Goal: Task Accomplishment & Management: Use online tool/utility

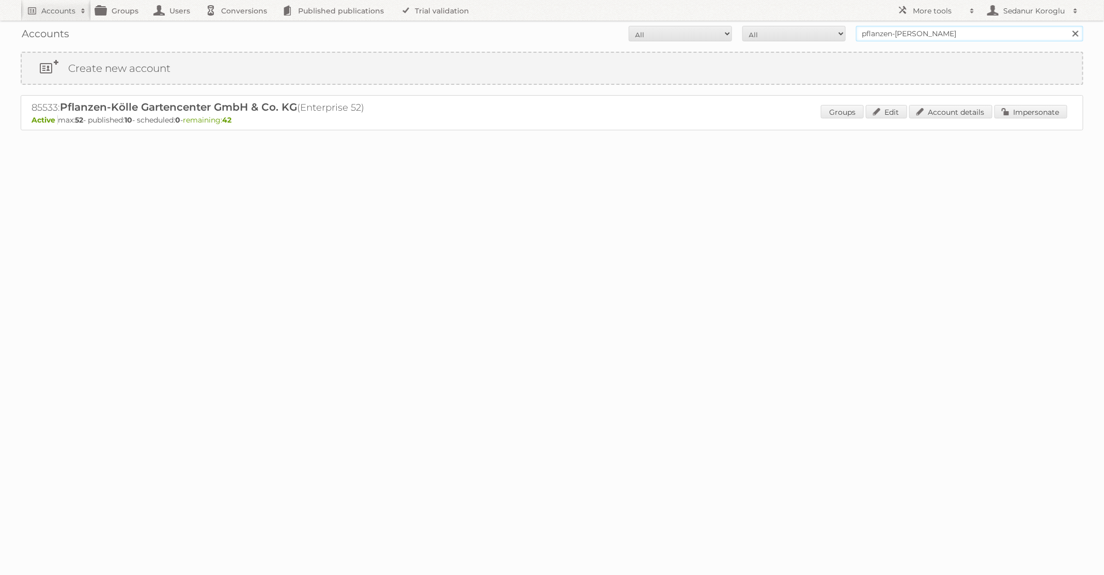
drag, startPoint x: 927, startPoint y: 36, endPoint x: 803, endPoint y: 33, distance: 123.5
click at [803, 33] on form "All Active Expired Pending All Paid Trials Self service pflanzen-kölle Search" at bounding box center [552, 34] width 1063 height 16
type input "HEMA"
click at [1068, 26] on input "Search" at bounding box center [1076, 34] width 16 height 16
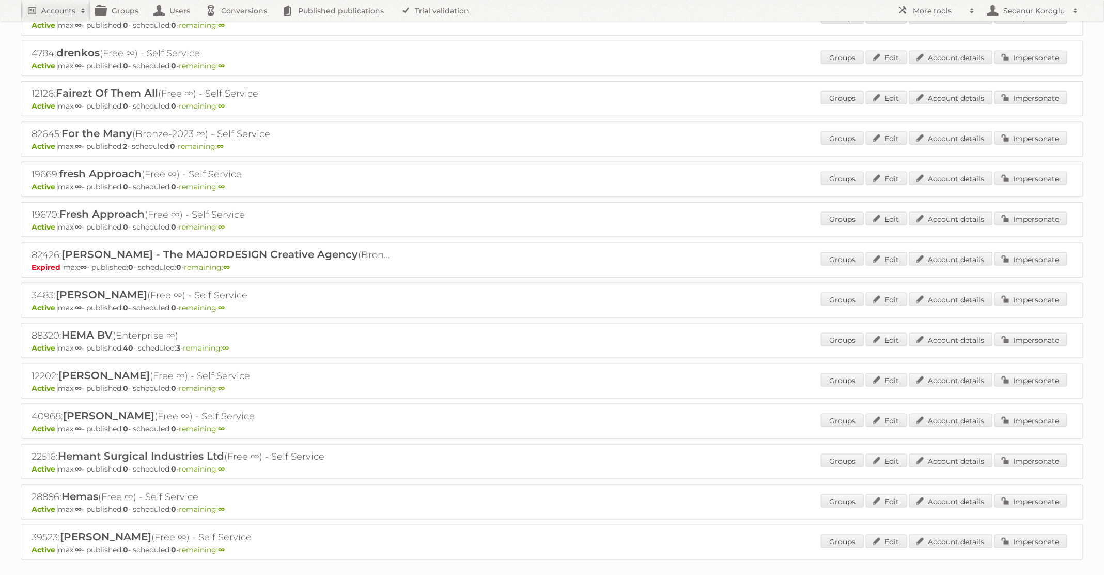
scroll to position [583, 0]
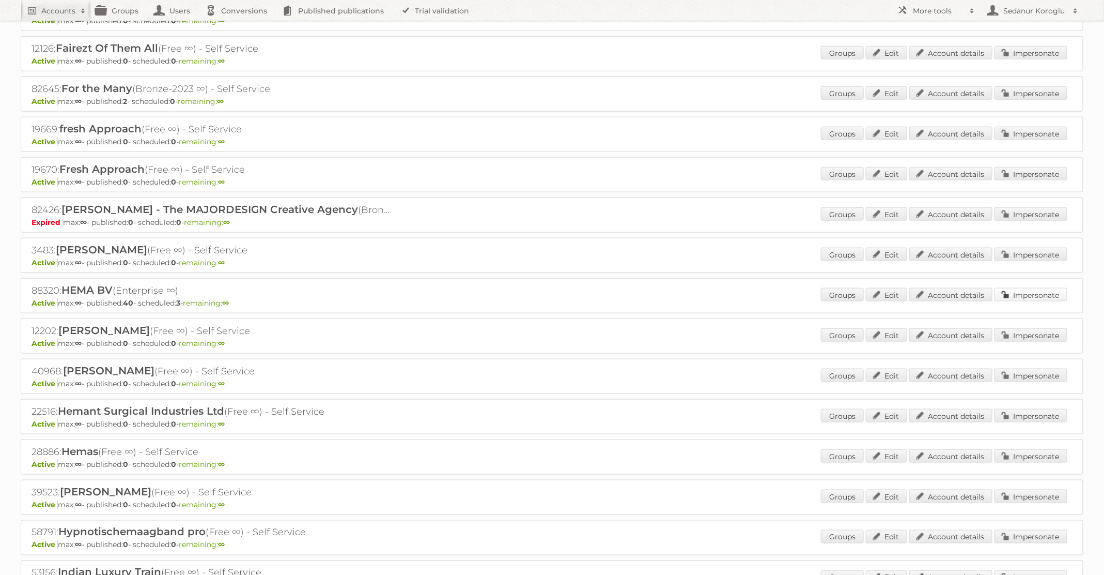
click at [1019, 288] on link "Impersonate" at bounding box center [1031, 294] width 73 height 13
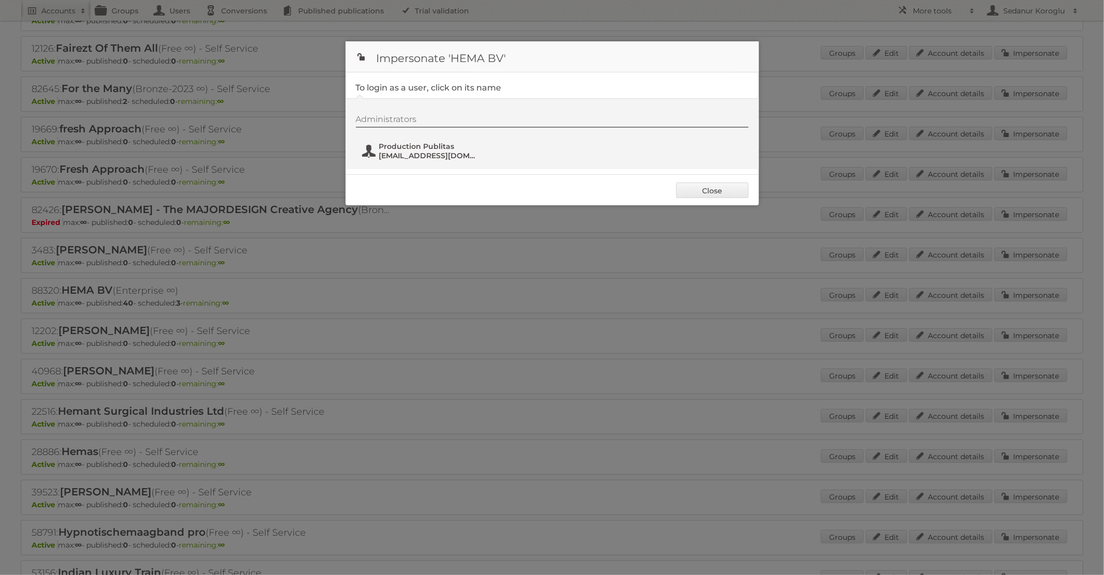
click at [413, 150] on span "Production Publitas" at bounding box center [429, 146] width 100 height 9
